Goal: Task Accomplishment & Management: Manage account settings

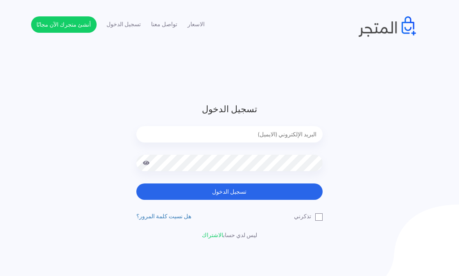
click at [248, 123] on form "تسجيل الدخول تسجيل الدخول" at bounding box center [229, 151] width 186 height 98
click at [248, 133] on input "email" at bounding box center [229, 134] width 186 height 16
type input "[EMAIL_ADDRESS][DOMAIN_NAME]"
click at [136, 184] on button "تسجيل الدخول" at bounding box center [229, 192] width 186 height 16
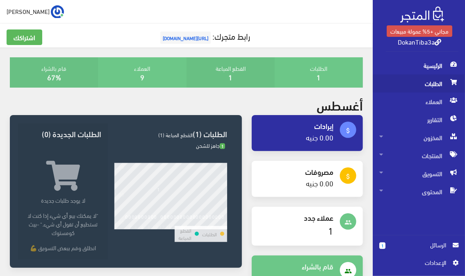
click at [428, 82] on span "الطلبات" at bounding box center [418, 84] width 79 height 18
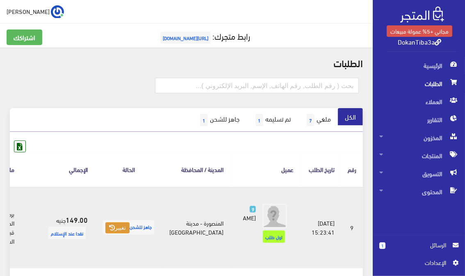
click at [130, 234] on button "تغيير" at bounding box center [117, 228] width 24 height 11
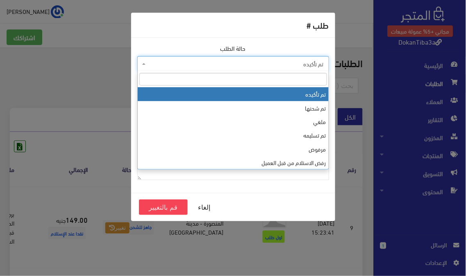
click at [247, 63] on span "تم تأكيده" at bounding box center [236, 64] width 176 height 8
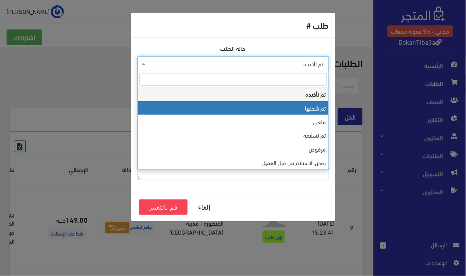
select select "2"
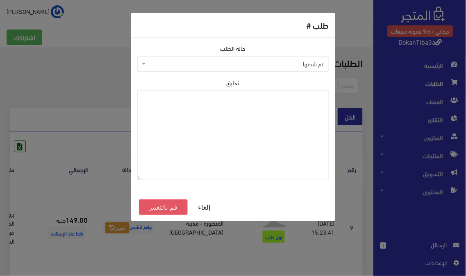
click at [169, 210] on button "قم بالتغيير" at bounding box center [163, 208] width 49 height 16
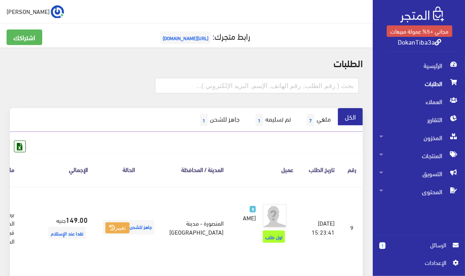
drag, startPoint x: 150, startPoint y: 139, endPoint x: 153, endPoint y: 111, distance: 28.0
click at [153, 110] on ul "الكل ملغي 7 تم تسليمه 1 جاهز للشحن 1" at bounding box center [186, 119] width 353 height 23
click at [152, 118] on ul "الكل ملغي 7 تم تسليمه 1 جاهز للشحن 1" at bounding box center [186, 119] width 353 height 23
click at [138, 82] on div at bounding box center [245, 89] width 236 height 22
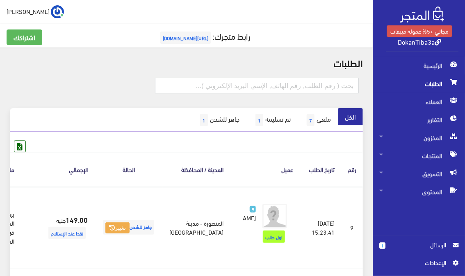
click at [179, 86] on input "text" at bounding box center [257, 86] width 204 height 16
